Goal: Task Accomplishment & Management: Use online tool/utility

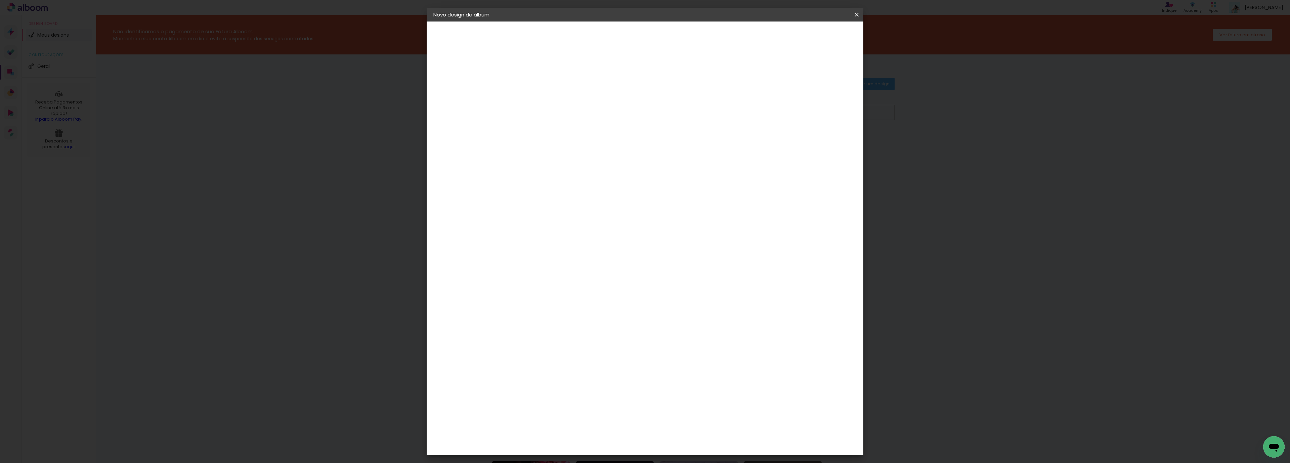
type input "20,3"
type paper-input "20,3"
drag, startPoint x: 684, startPoint y: 237, endPoint x: 728, endPoint y: 243, distance: 44.1
click at [728, 243] on div "cm" at bounding box center [684, 237] width 261 height 24
drag, startPoint x: 680, startPoint y: 239, endPoint x: 772, endPoint y: 238, distance: 92.4
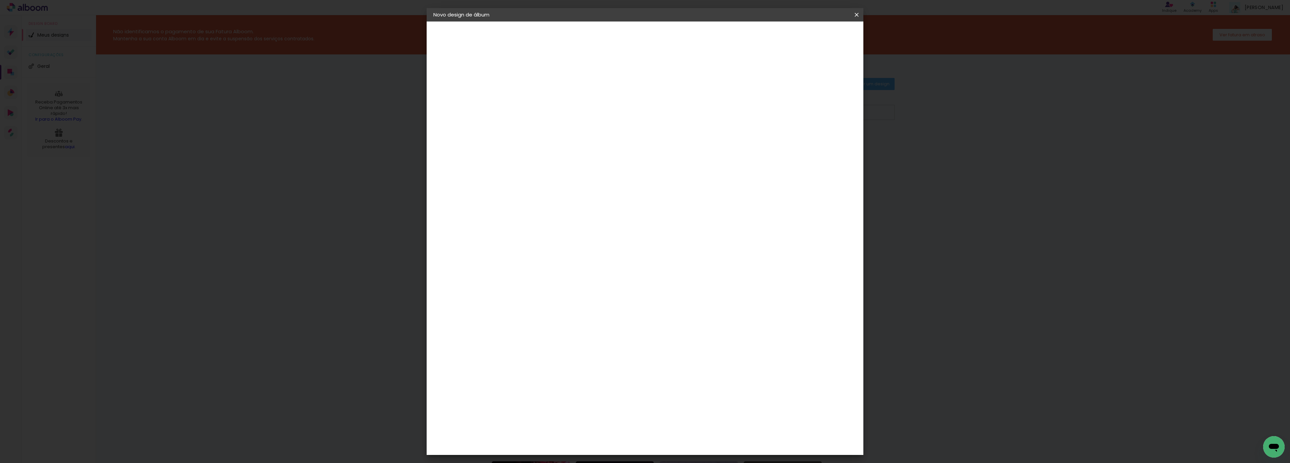
click at [784, 242] on div "cm" at bounding box center [684, 237] width 261 height 24
type input "50,8"
type paper-input "50,8"
drag, startPoint x: 519, startPoint y: 178, endPoint x: 693, endPoint y: 176, distance: 173.4
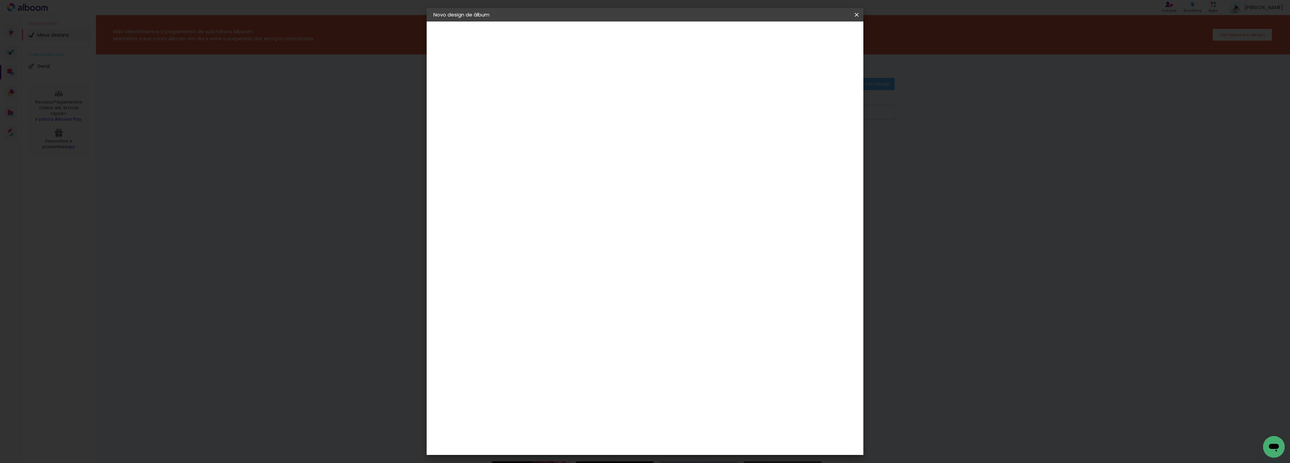
click at [675, 88] on div "25.4 cm cm cm mm A maioria das encadernadoras sugere 5mm de sangria." at bounding box center [671, 61] width 315 height 54
type input "25,4"
type paper-input "25,4"
drag, startPoint x: 675, startPoint y: 278, endPoint x: 889, endPoint y: 305, distance: 216.0
click at [886, 304] on body "link( href="../../bower_components/polymer/polymer.html" rel="import" ) picture…" at bounding box center [645, 231] width 1290 height 463
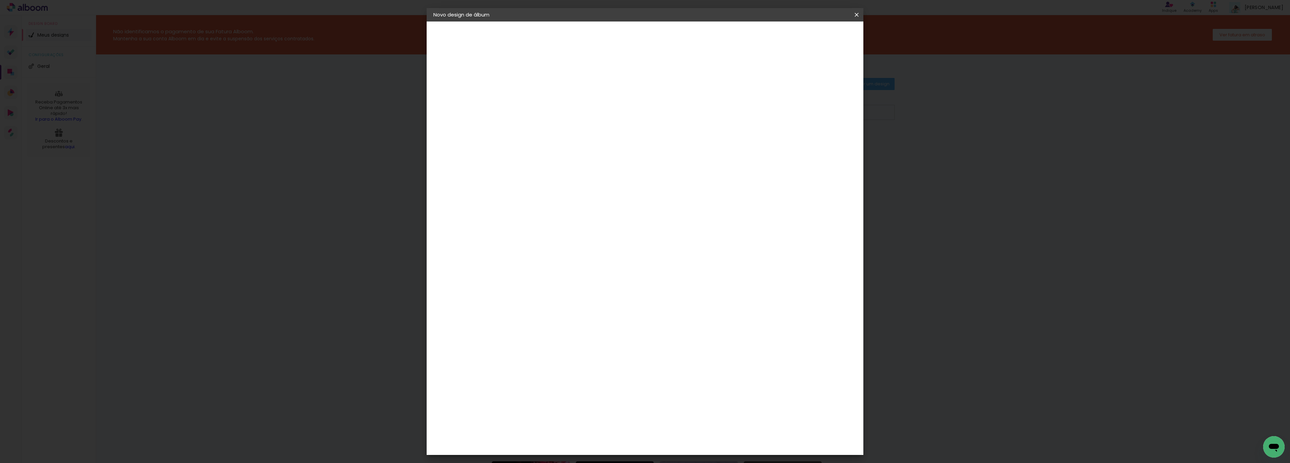
scroll to position [63, 0]
type input "40,6"
type paper-input "40,6"
click at [812, 38] on span "Iniciar design" at bounding box center [796, 35] width 31 height 5
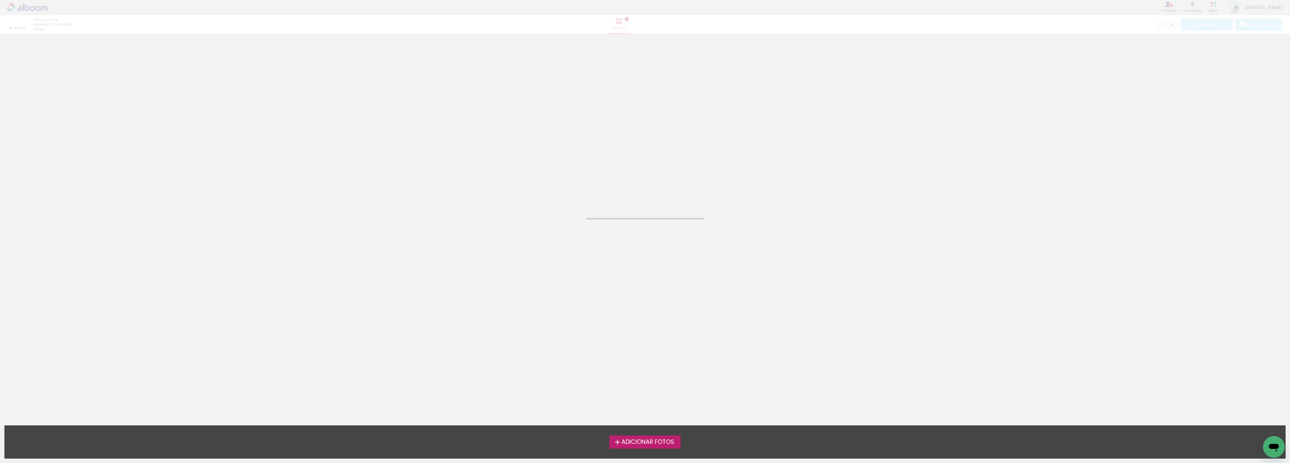
click at [669, 445] on span "Adicionar Fotos" at bounding box center [648, 442] width 53 height 6
click at [0, 0] on input "file" at bounding box center [0, 0] width 0 height 0
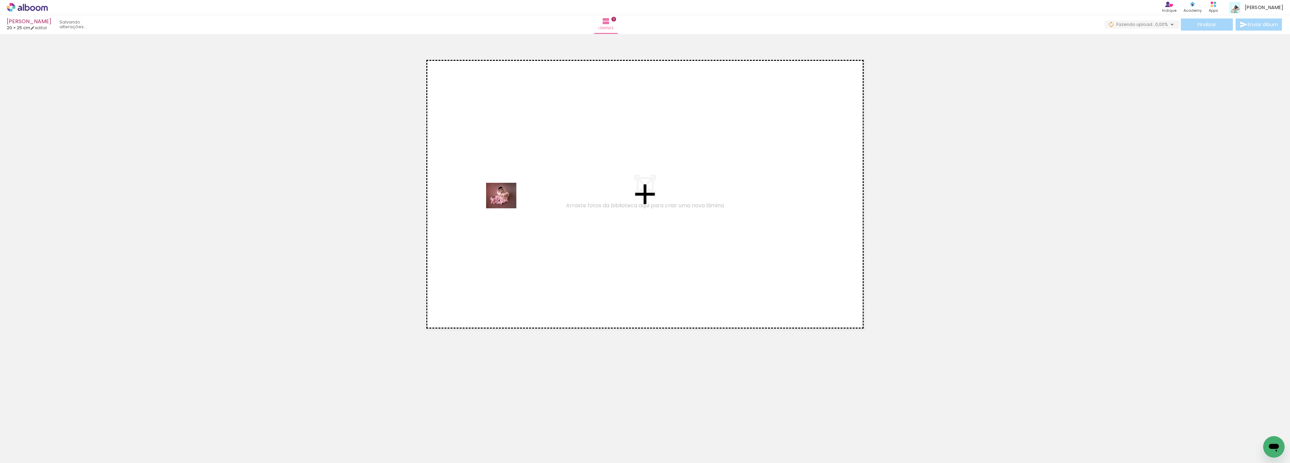
drag, startPoint x: 68, startPoint y: 437, endPoint x: 533, endPoint y: 183, distance: 530.4
click at [533, 183] on quentale-workspace at bounding box center [645, 231] width 1290 height 463
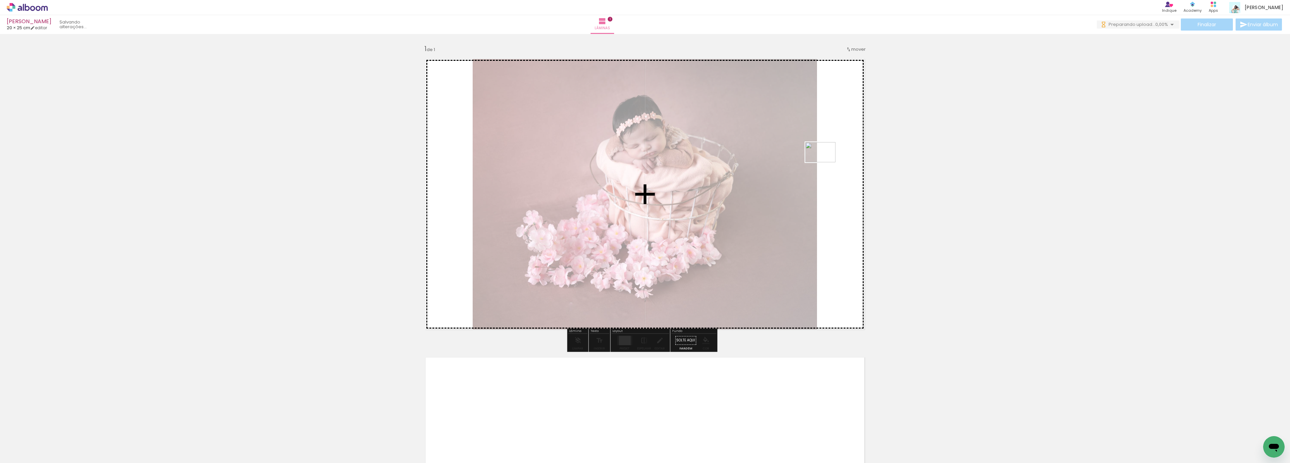
drag, startPoint x: 115, startPoint y: 444, endPoint x: 825, endPoint y: 162, distance: 764.8
click at [825, 162] on quentale-workspace at bounding box center [645, 231] width 1290 height 463
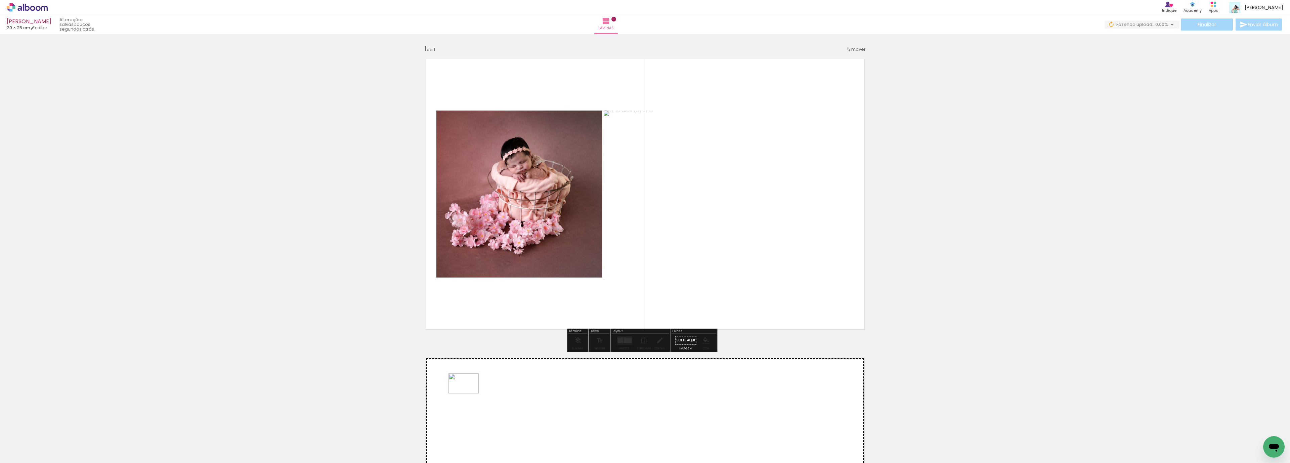
drag, startPoint x: 208, startPoint y: 427, endPoint x: 469, endPoint y: 393, distance: 263.2
click at [469, 393] on quentale-workspace at bounding box center [645, 231] width 1290 height 463
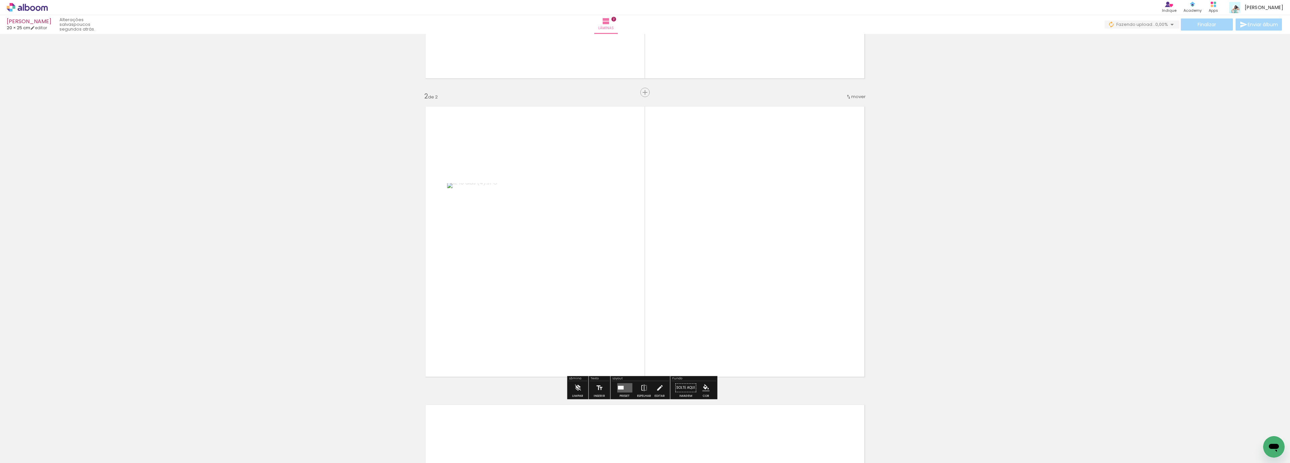
scroll to position [265, 0]
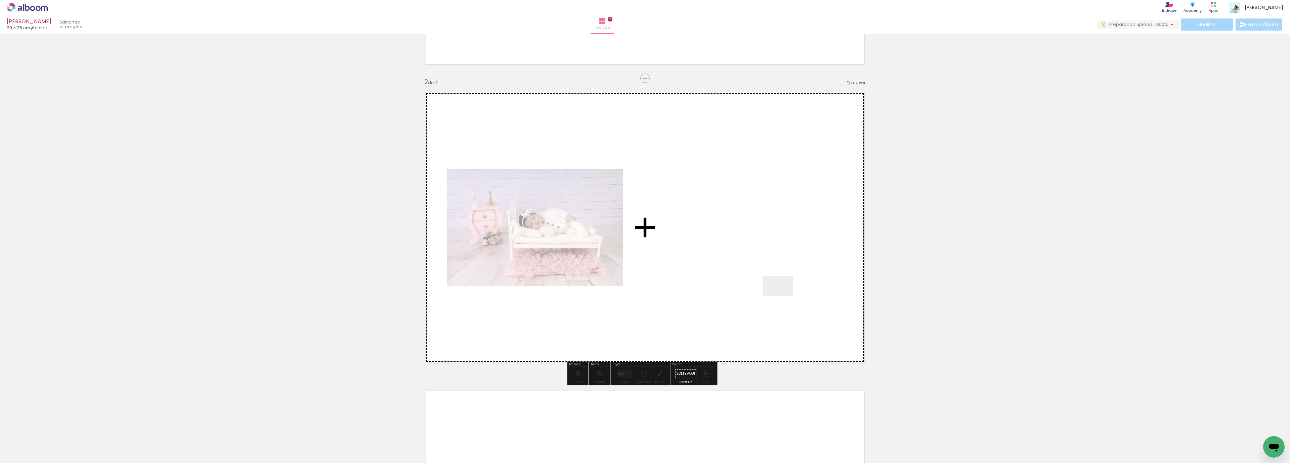
drag, startPoint x: 775, startPoint y: 305, endPoint x: 784, endPoint y: 291, distance: 17.5
click at [784, 291] on quentale-workspace at bounding box center [645, 231] width 1290 height 463
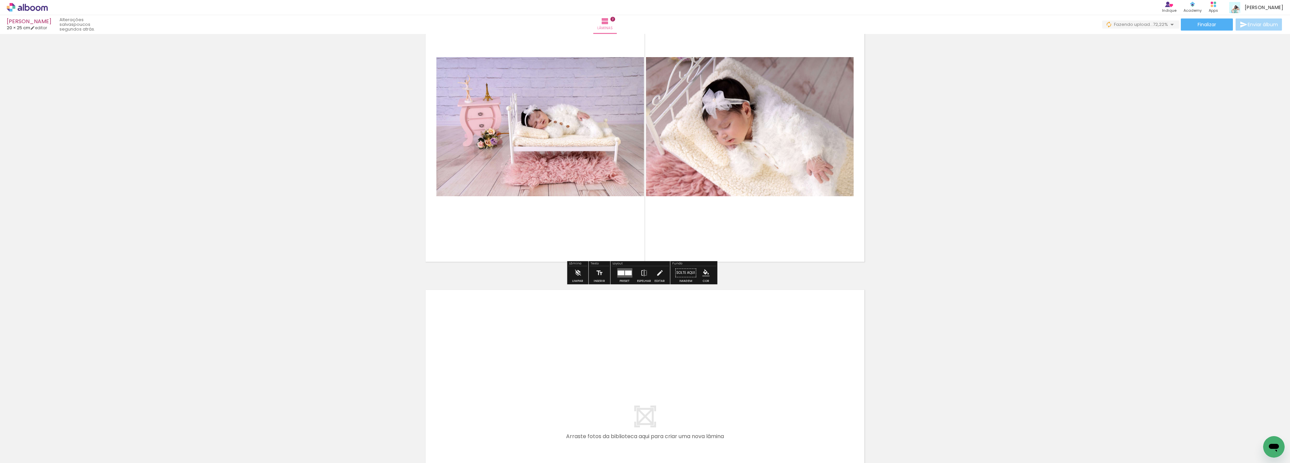
scroll to position [366, 0]
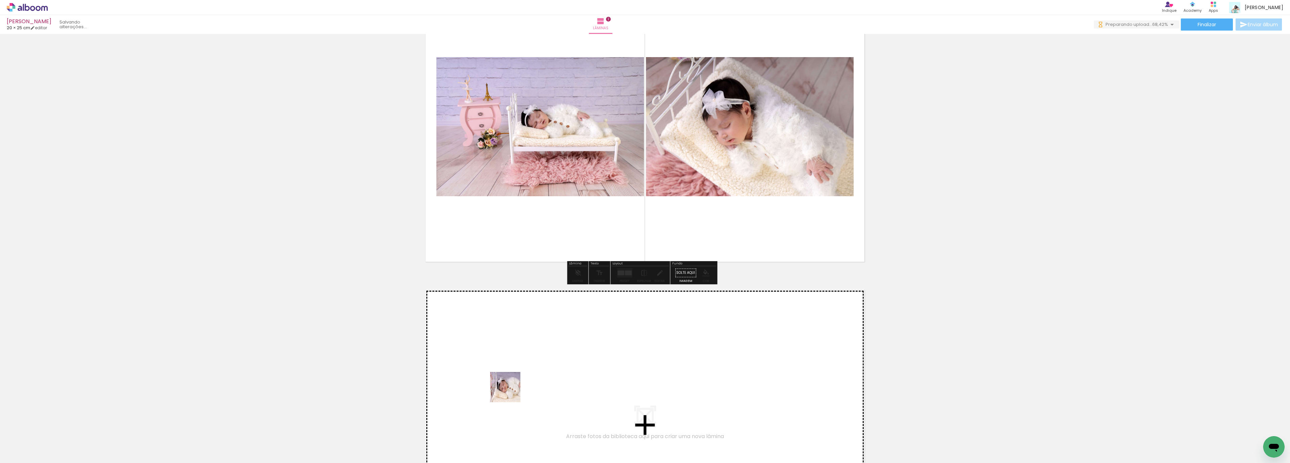
drag, startPoint x: 215, startPoint y: 450, endPoint x: 523, endPoint y: 386, distance: 314.5
click at [523, 386] on quentale-workspace at bounding box center [645, 231] width 1290 height 463
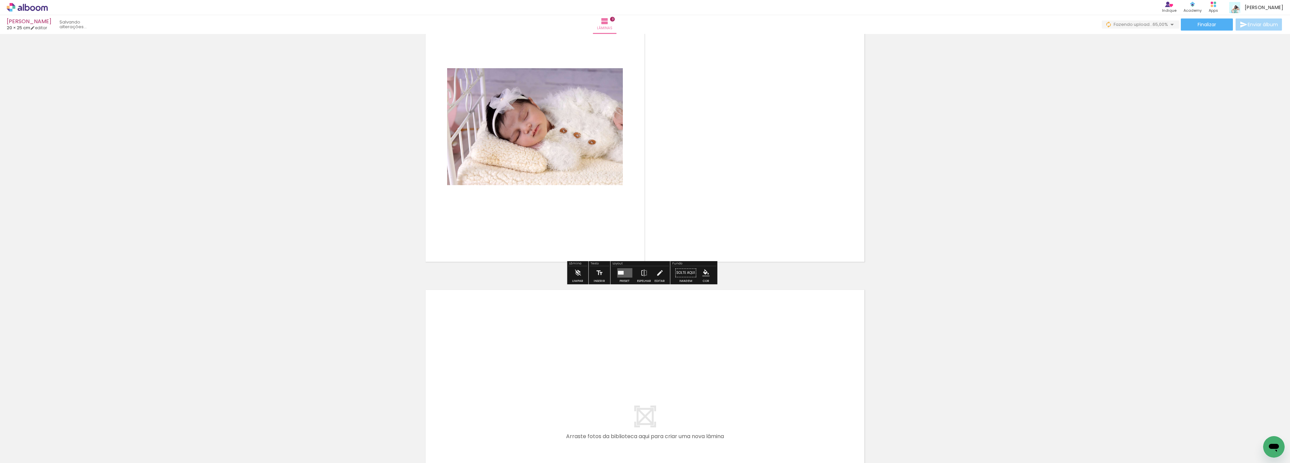
scroll to position [614, 0]
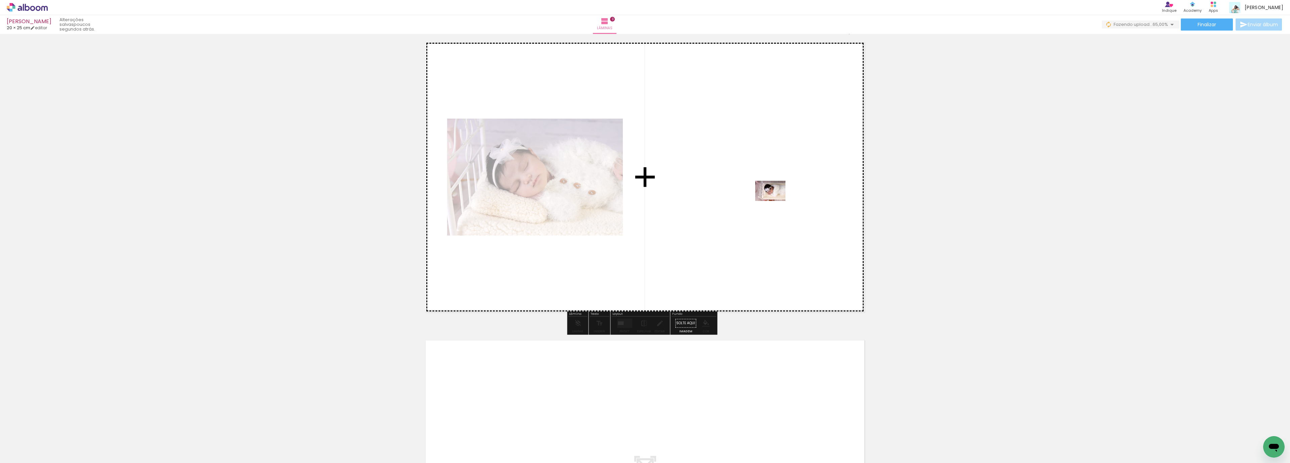
drag, startPoint x: 444, startPoint y: 390, endPoint x: 781, endPoint y: 196, distance: 389.4
click at [781, 196] on quentale-workspace at bounding box center [645, 231] width 1290 height 463
